Goal: Information Seeking & Learning: Learn about a topic

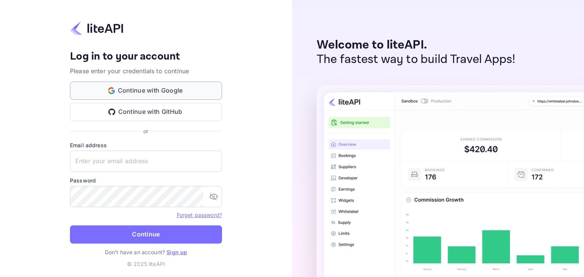
click at [170, 90] on button "Continue with Google" at bounding box center [146, 91] width 152 height 18
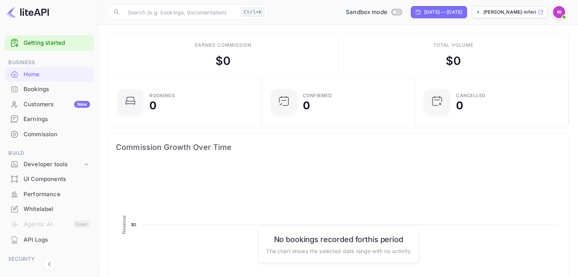
scroll to position [118, 143]
click at [558, 9] on img at bounding box center [559, 12] width 12 height 12
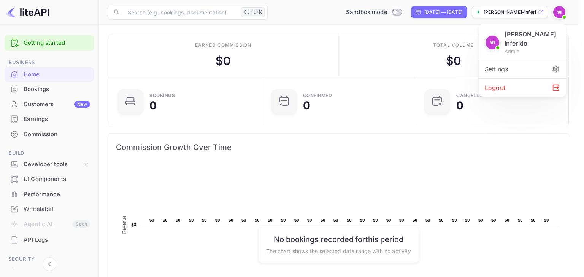
click at [507, 68] on div "Settings" at bounding box center [521, 69] width 87 height 18
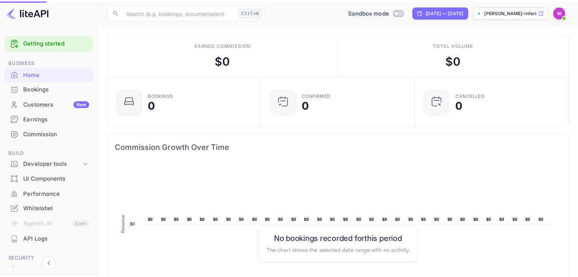
scroll to position [6, 6]
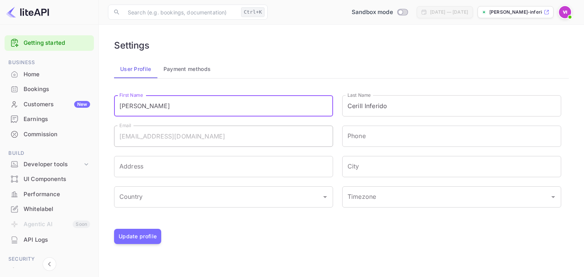
drag, startPoint x: 164, startPoint y: 107, endPoint x: 117, endPoint y: 106, distance: 46.7
click at [117, 106] on input "[PERSON_NAME]" at bounding box center [223, 105] width 219 height 21
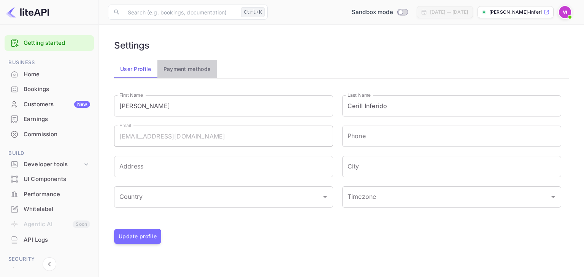
click at [191, 70] on button "Payment methods" at bounding box center [187, 69] width 60 height 18
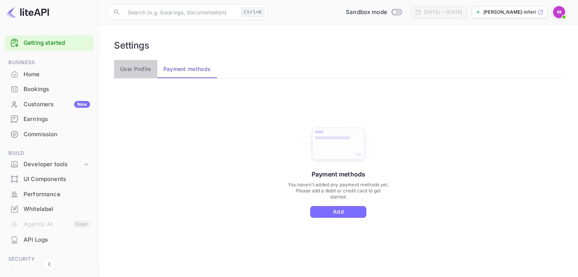
click at [138, 69] on button "User Profile" at bounding box center [135, 69] width 43 height 18
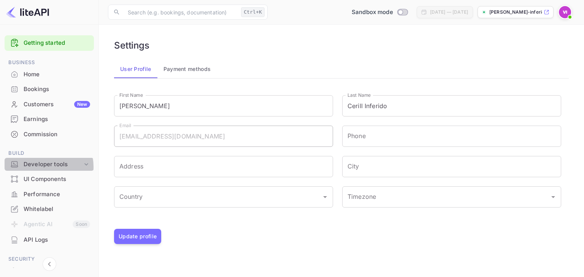
click at [44, 167] on div "Developer tools" at bounding box center [53, 164] width 59 height 9
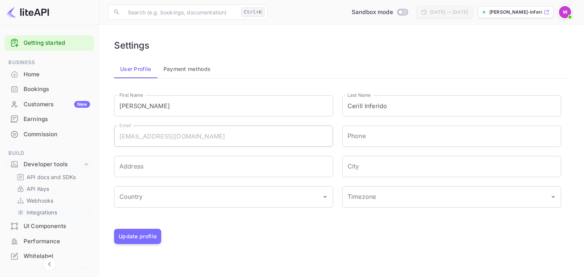
click at [38, 213] on p "Integrations" at bounding box center [42, 213] width 30 height 8
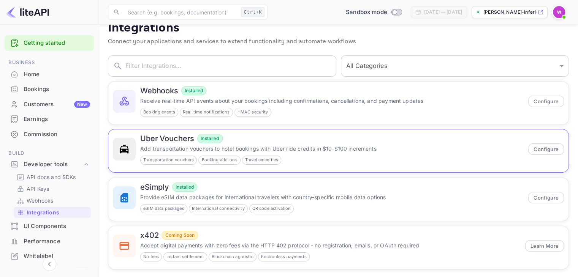
scroll to position [20, 0]
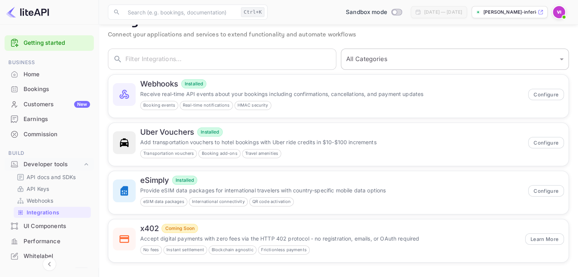
click at [561, 57] on select "All Categories Developer Tools Travel Services Payment Systems" at bounding box center [455, 59] width 228 height 21
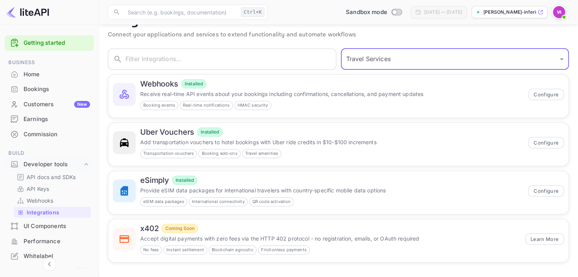
click at [343, 68] on select "All Categories Developer Tools Travel Services Payment Systems" at bounding box center [455, 59] width 228 height 21
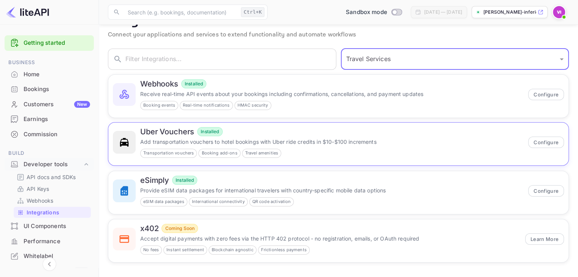
scroll to position [0, 0]
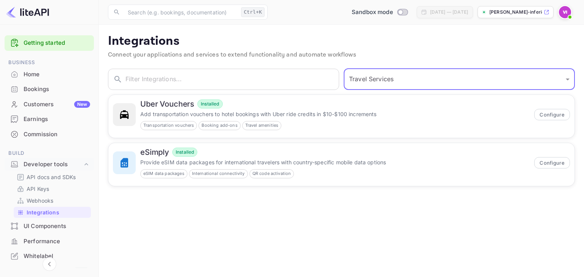
click at [402, 79] on select "All Categories Developer Tools Travel Services Payment Systems" at bounding box center [458, 79] width 231 height 21
click at [343, 69] on select "All Categories Developer Tools Travel Services Payment Systems" at bounding box center [458, 79] width 231 height 21
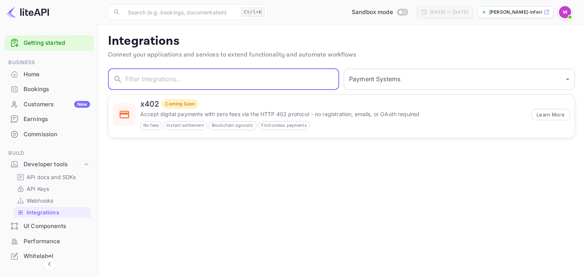
click at [278, 82] on input "text" at bounding box center [232, 79] width 214 height 21
click at [366, 82] on select "All Categories Developer Tools Travel Services Payment Systems" at bounding box center [458, 79] width 231 height 21
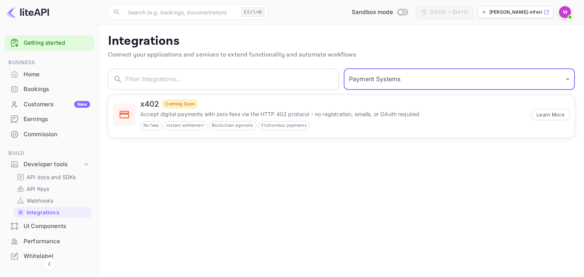
select select "All Categories"
click at [343, 69] on select "All Categories Developer Tools Travel Services Payment Systems" at bounding box center [458, 79] width 231 height 21
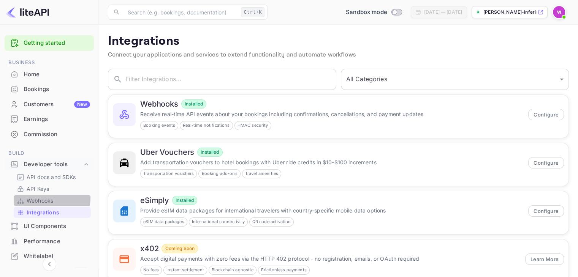
click at [40, 198] on p "Webhooks" at bounding box center [40, 201] width 27 height 8
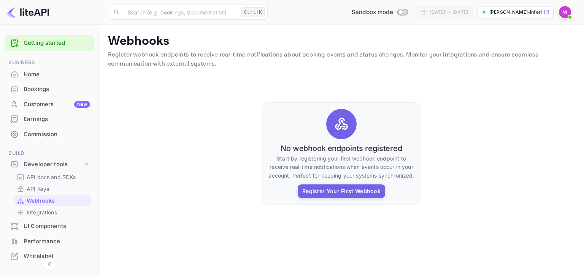
click at [39, 188] on p "API Keys" at bounding box center [38, 189] width 22 height 8
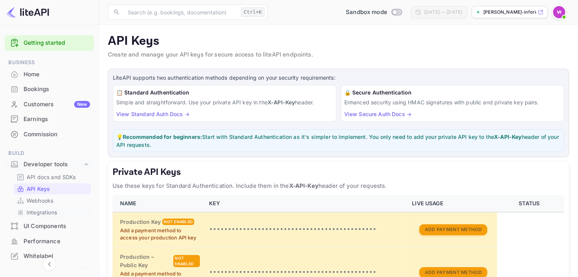
click at [43, 212] on p "Integrations" at bounding box center [42, 213] width 30 height 8
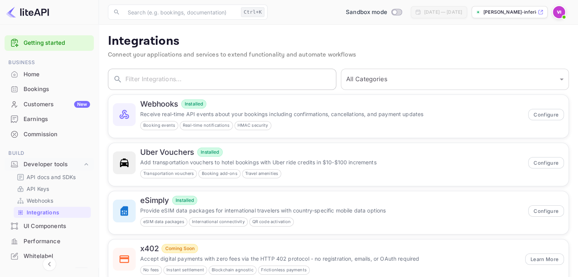
click at [164, 81] on input "text" at bounding box center [230, 79] width 211 height 21
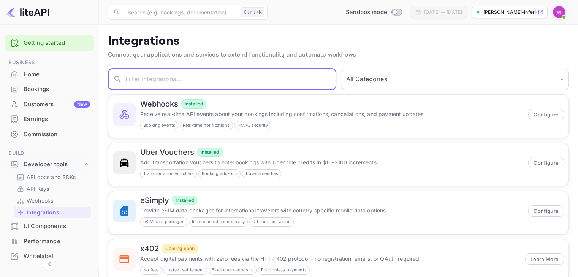
paste input "PMS/CM"
type input "PMS/CM"
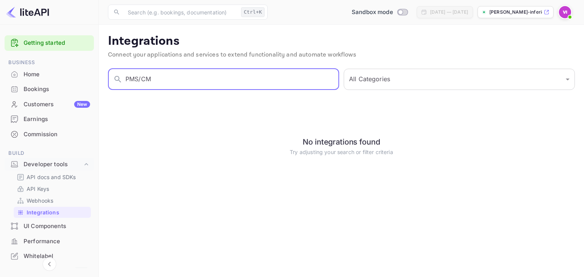
drag, startPoint x: 222, startPoint y: 73, endPoint x: 112, endPoint y: 79, distance: 110.4
click at [112, 79] on div "​ PMS/CM ​" at bounding box center [223, 79] width 231 height 21
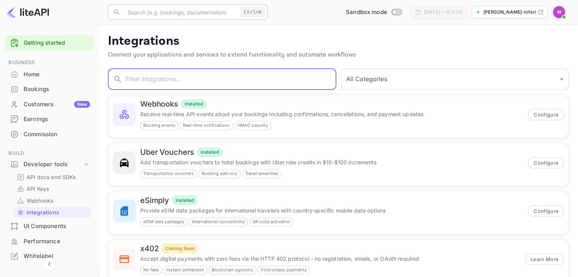
click at [184, 10] on input "text" at bounding box center [180, 12] width 115 height 15
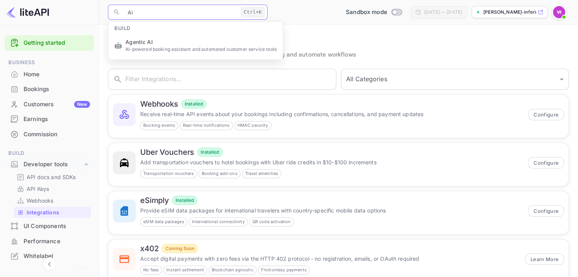
type input "A"
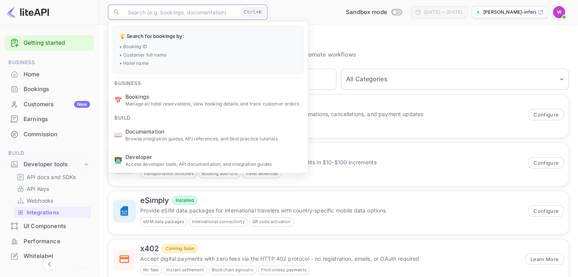
paste input "PMS/CM"
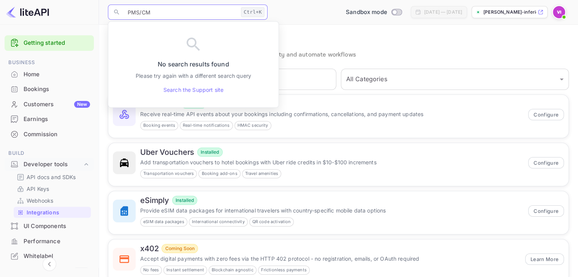
type input "PMS/CM"
click at [309, 8] on div "Sandbox mode [DATE] — [DATE] [PERSON_NAME]-inferid..." at bounding box center [420, 12] width 298 height 14
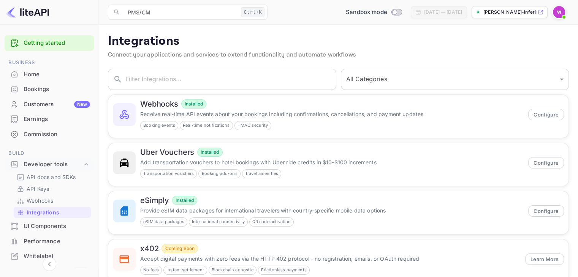
click at [47, 227] on div "UI Components" at bounding box center [57, 226] width 66 height 9
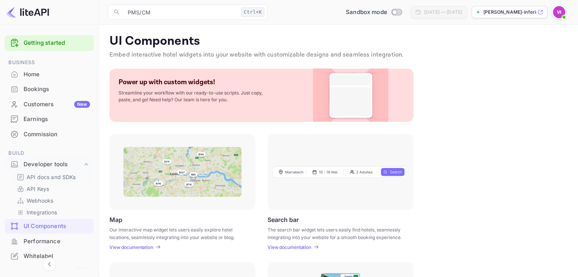
click at [48, 177] on p "API docs and SDKs" at bounding box center [51, 177] width 49 height 8
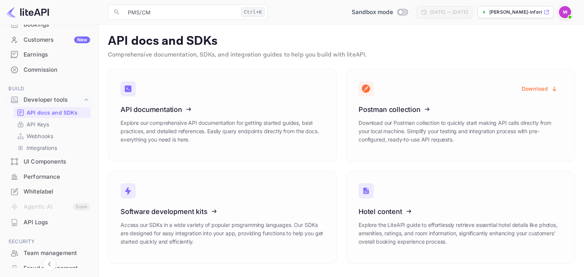
scroll to position [127, 0]
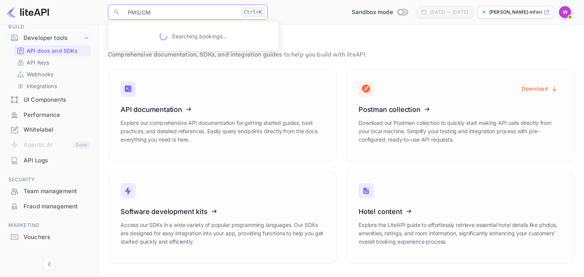
drag, startPoint x: 158, startPoint y: 11, endPoint x: 108, endPoint y: 12, distance: 50.2
click at [108, 12] on div "​ PMS/CM Ctrl+K ​" at bounding box center [188, 12] width 160 height 15
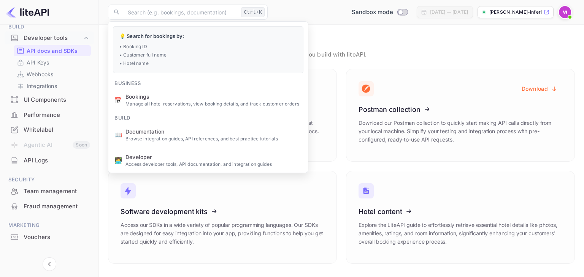
click at [430, 36] on p "API docs and SDKs" at bounding box center [341, 41] width 467 height 15
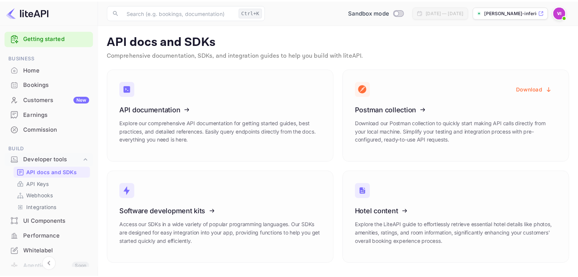
scroll to position [0, 0]
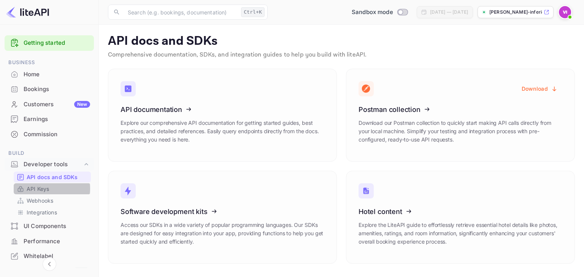
click at [40, 188] on p "API Keys" at bounding box center [38, 189] width 22 height 8
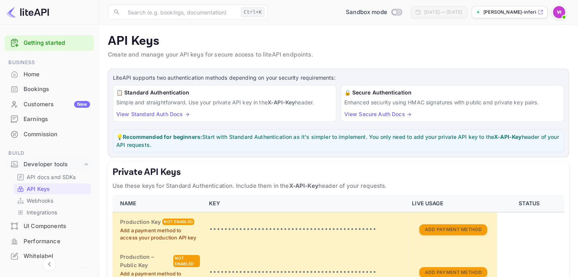
click at [37, 76] on div "Home" at bounding box center [57, 74] width 66 height 9
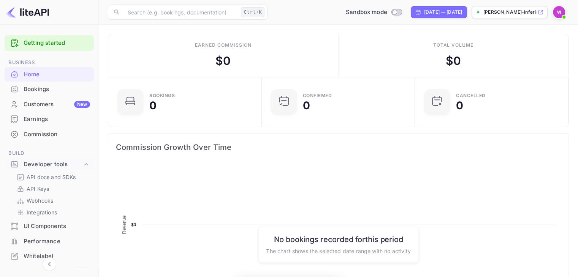
scroll to position [118, 143]
click at [562, 9] on img at bounding box center [559, 12] width 12 height 12
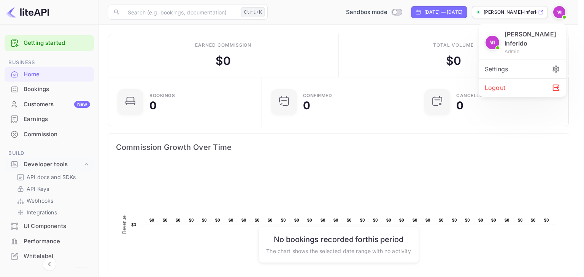
click at [533, 70] on div "Settings" at bounding box center [521, 69] width 87 height 18
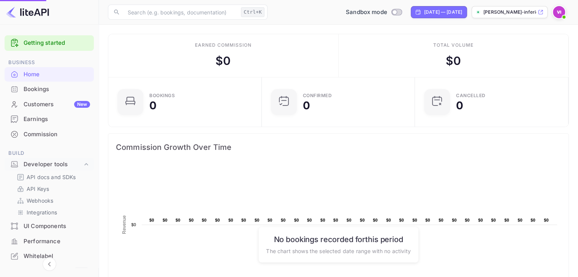
scroll to position [6, 6]
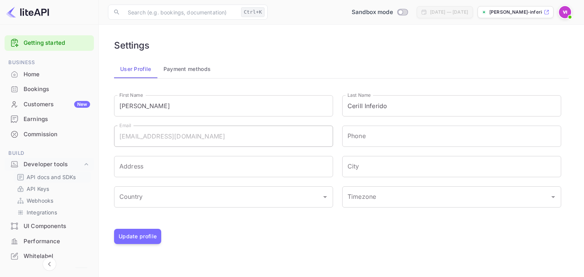
click at [36, 176] on p "API docs and SDKs" at bounding box center [51, 177] width 49 height 8
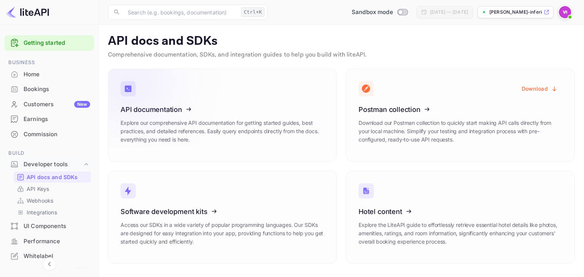
click at [165, 112] on icon at bounding box center [167, 108] width 118 height 78
click at [28, 190] on p "API Keys" at bounding box center [38, 189] width 22 height 8
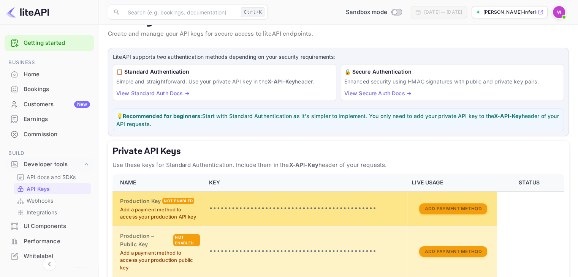
scroll to position [63, 0]
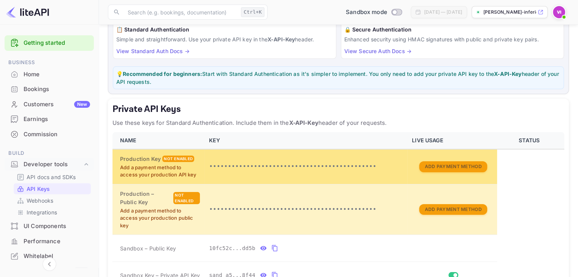
click at [332, 167] on p "•••••••••••••••••••••••••••••••••••••••••••••" at bounding box center [306, 166] width 194 height 9
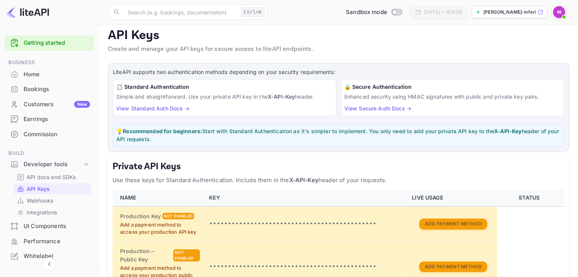
scroll to position [0, 0]
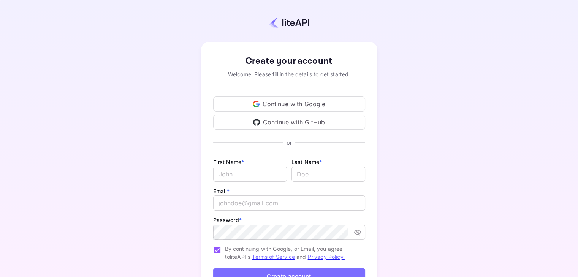
click at [331, 104] on div "Continue with Google" at bounding box center [289, 104] width 152 height 15
